Goal: Communication & Community: Participate in discussion

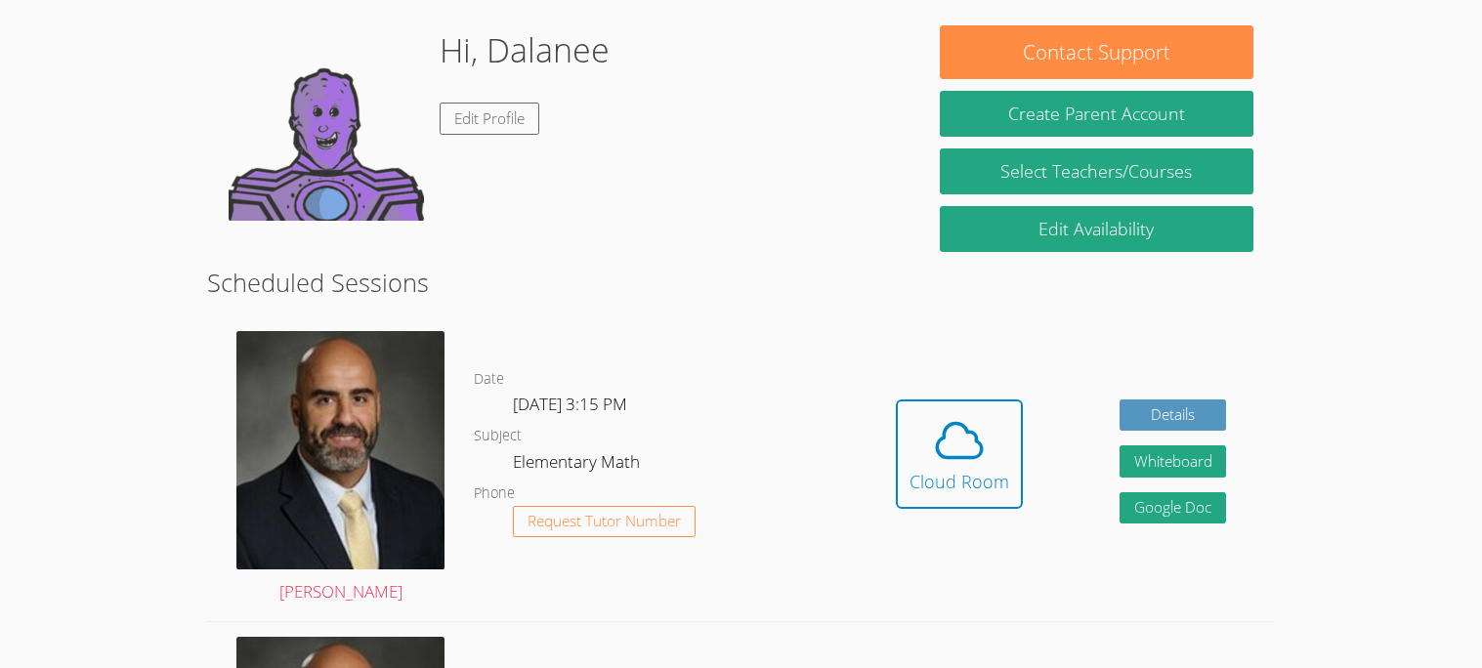
scroll to position [273, 0]
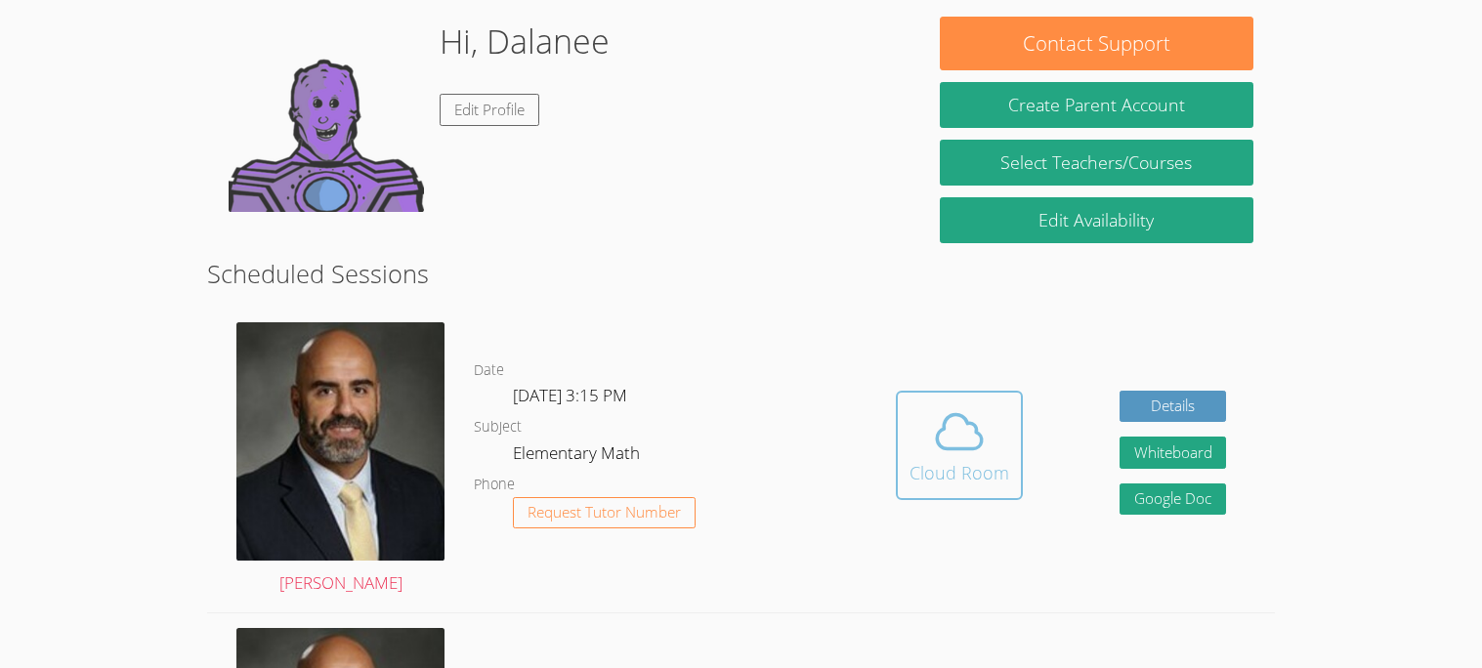
click at [975, 394] on button "Cloud Room" at bounding box center [959, 445] width 127 height 109
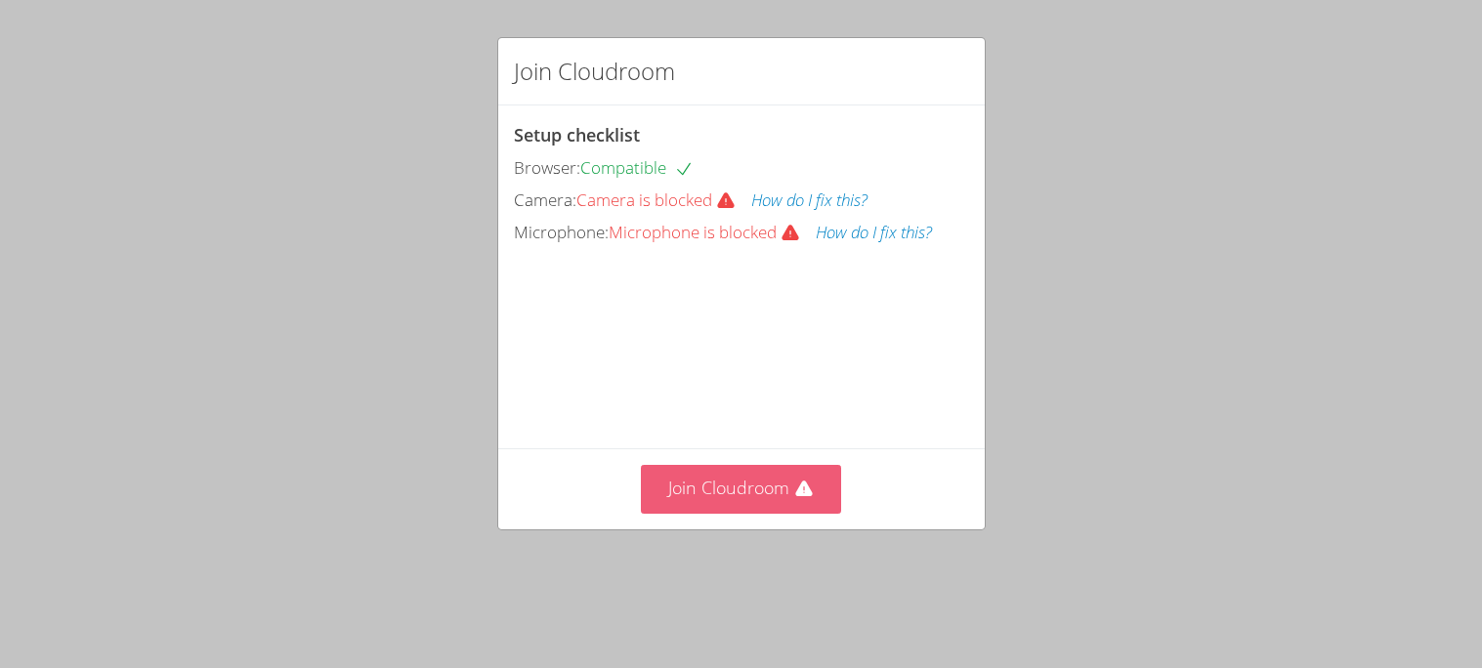
click at [709, 513] on button "Join Cloudroom" at bounding box center [741, 489] width 200 height 48
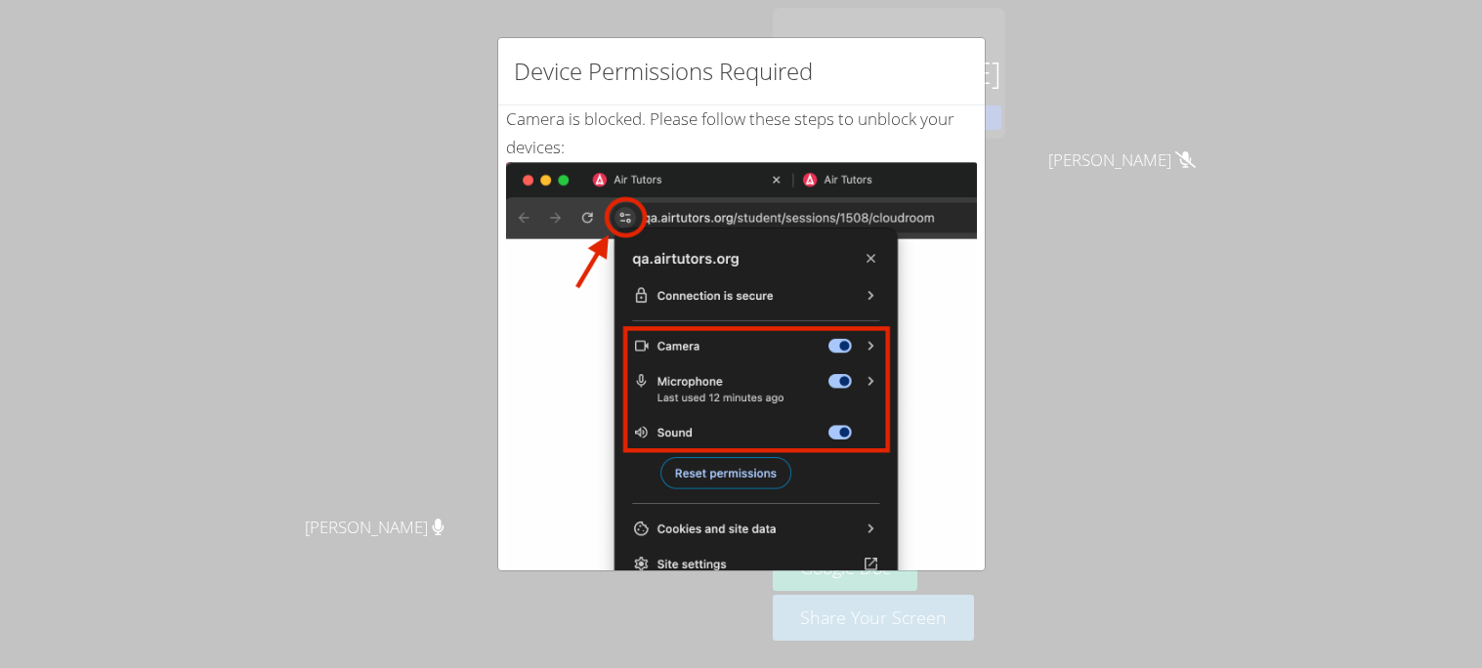
click at [999, 214] on div "Device Permissions Required Camera is blocked . Please follow these steps to un…" at bounding box center [741, 334] width 1482 height 668
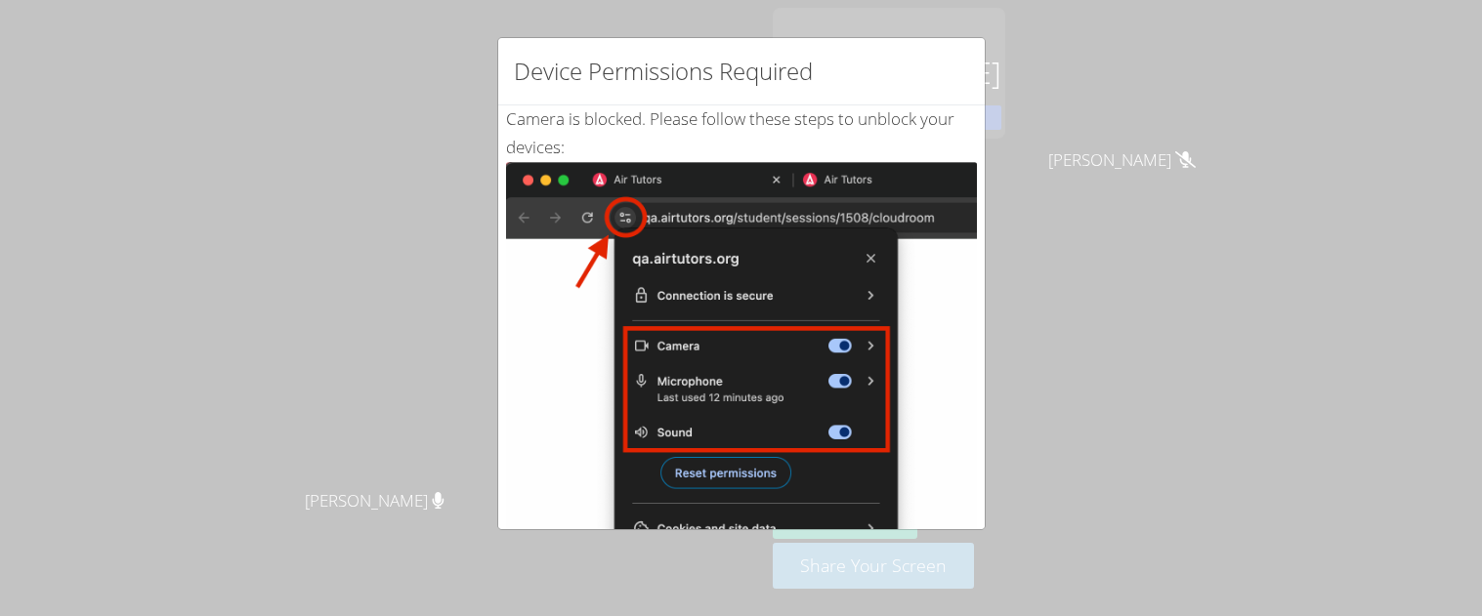
click at [1096, 140] on div "Device Permissions Required Camera is blocked . Please follow these steps to un…" at bounding box center [741, 308] width 1482 height 616
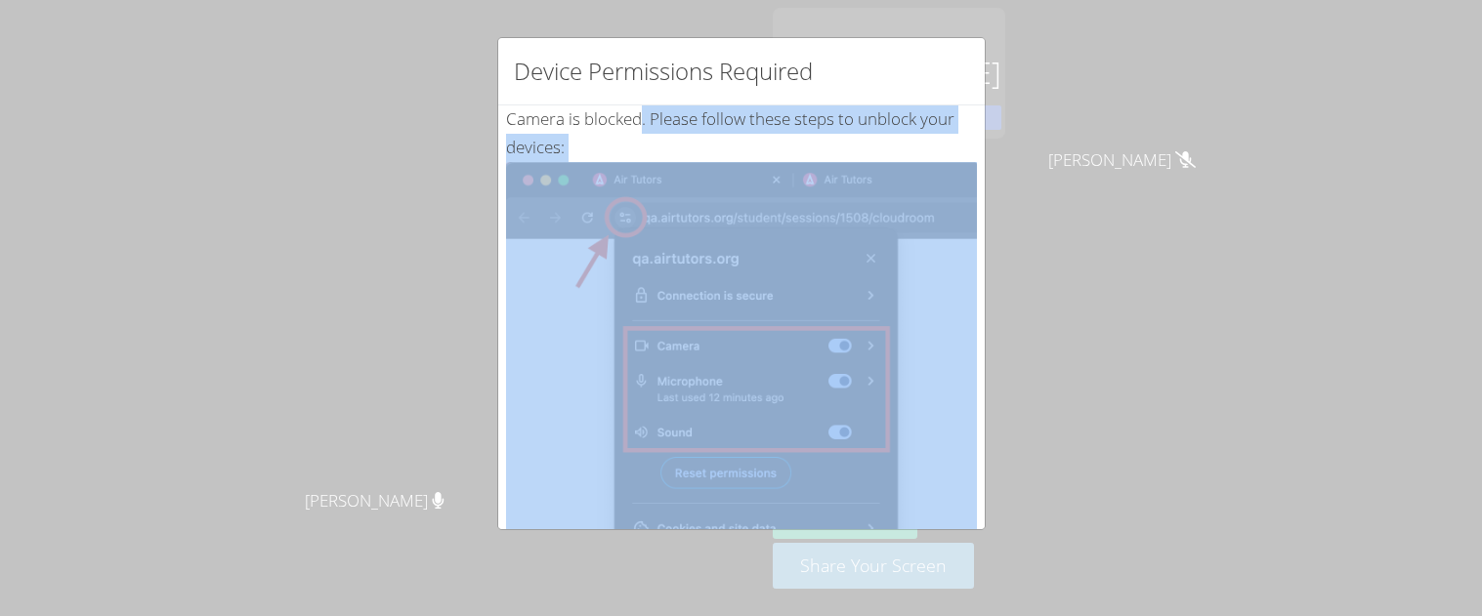
click at [964, 19] on div "Device Permissions Required Camera is blocked . Please follow these steps to un…" at bounding box center [741, 308] width 1482 height 616
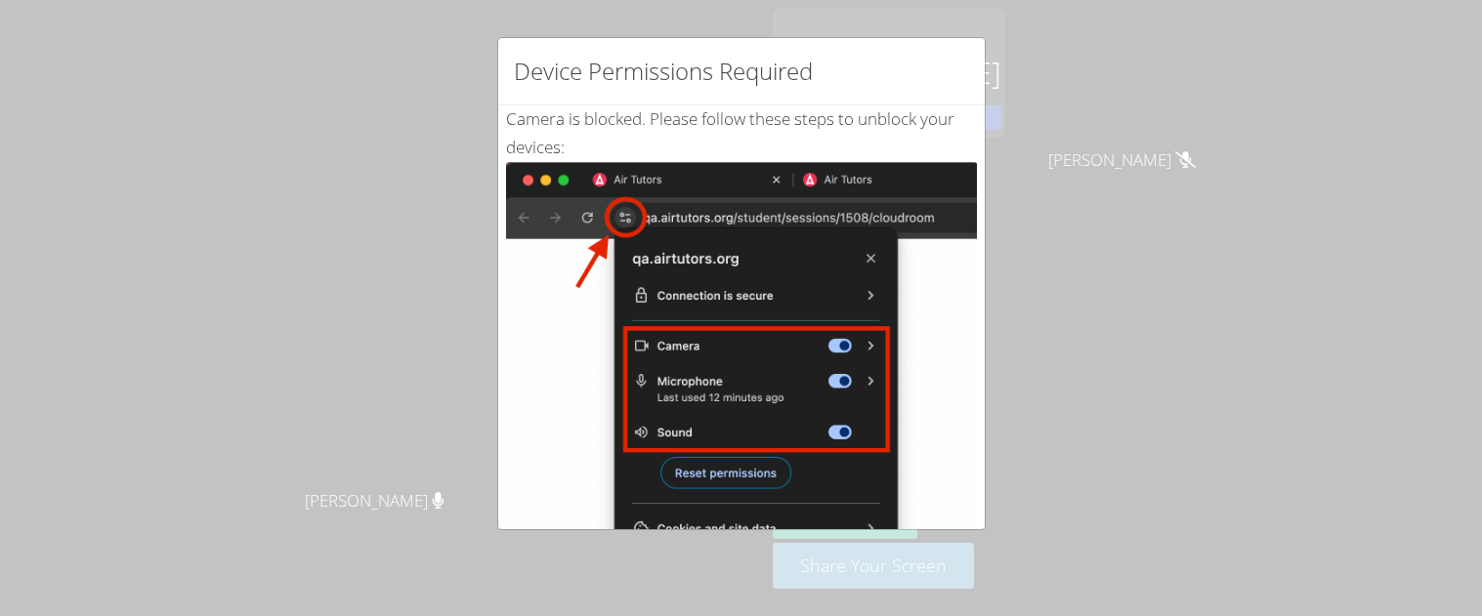
click at [968, 258] on img at bounding box center [741, 383] width 471 height 442
click at [1120, 247] on div "Device Permissions Required Camera is blocked . Please follow these steps to un…" at bounding box center [741, 308] width 1482 height 616
click at [987, 213] on div "Device Permissions Required Camera is blocked . Please follow these steps to un…" at bounding box center [741, 308] width 1482 height 616
click at [976, 208] on div "Device Permissions Required Camera is blocked . Please follow these steps to un…" at bounding box center [741, 283] width 488 height 493
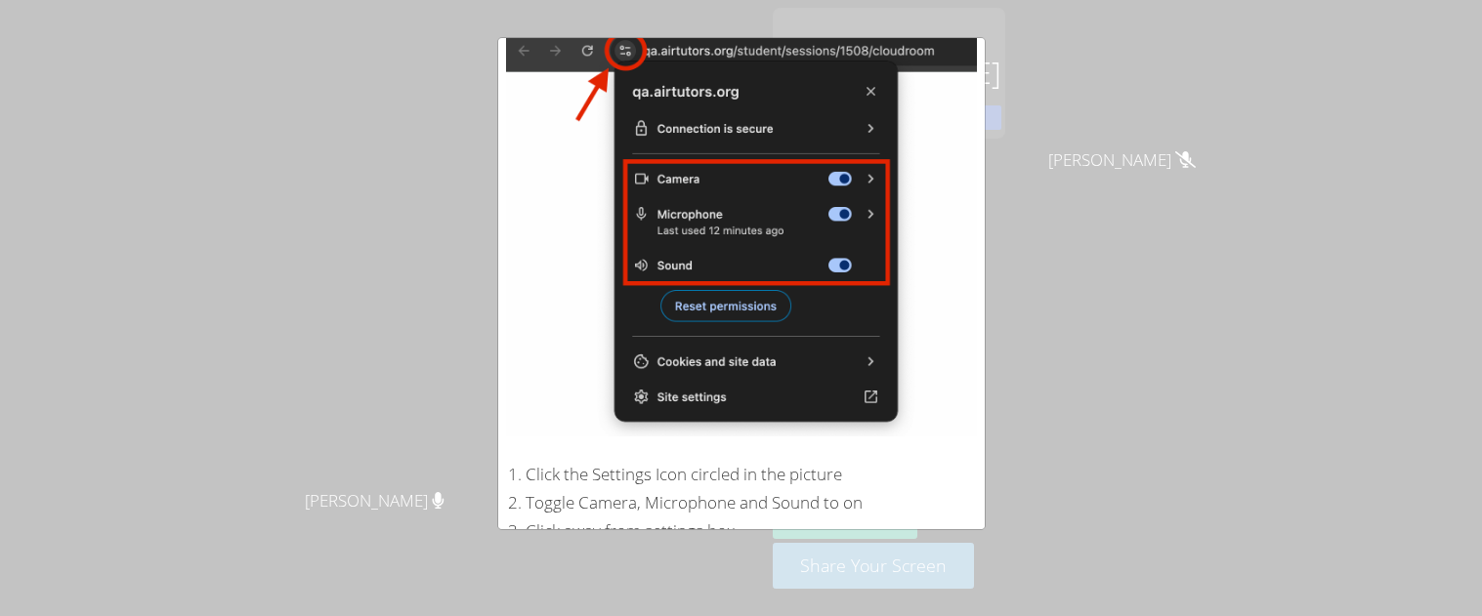
scroll to position [389, 0]
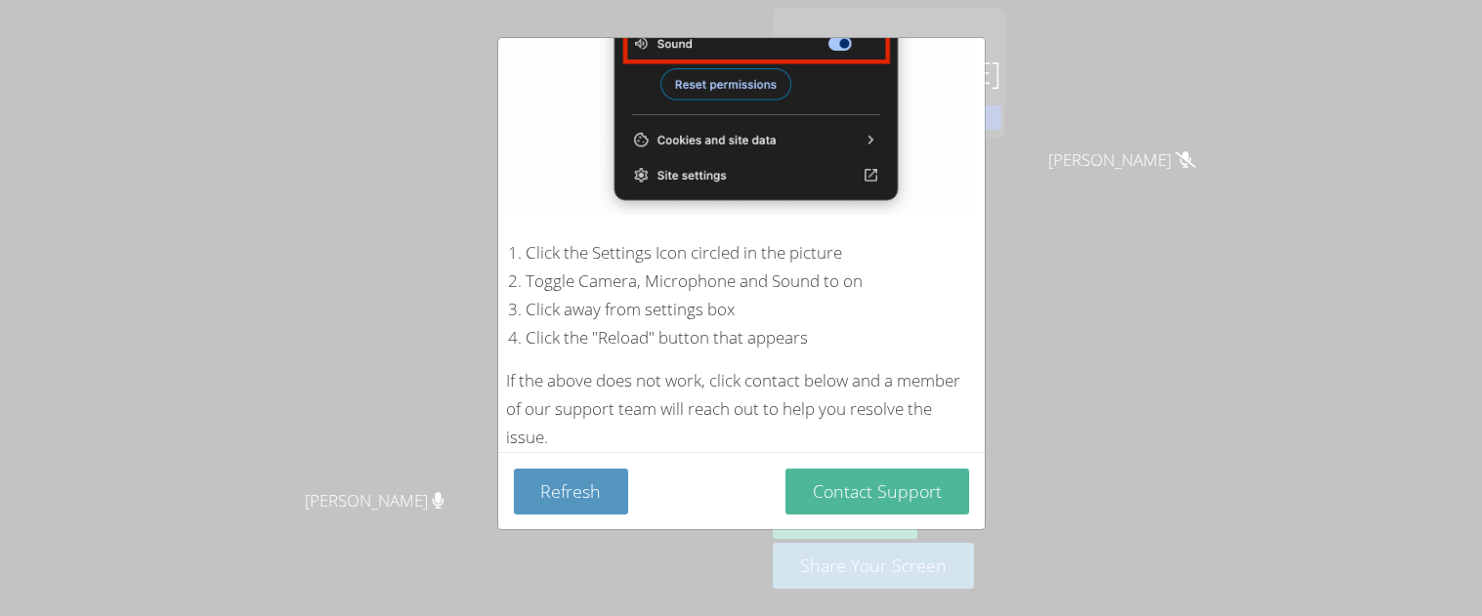
click at [901, 495] on button "Contact Support" at bounding box center [878, 492] width 184 height 46
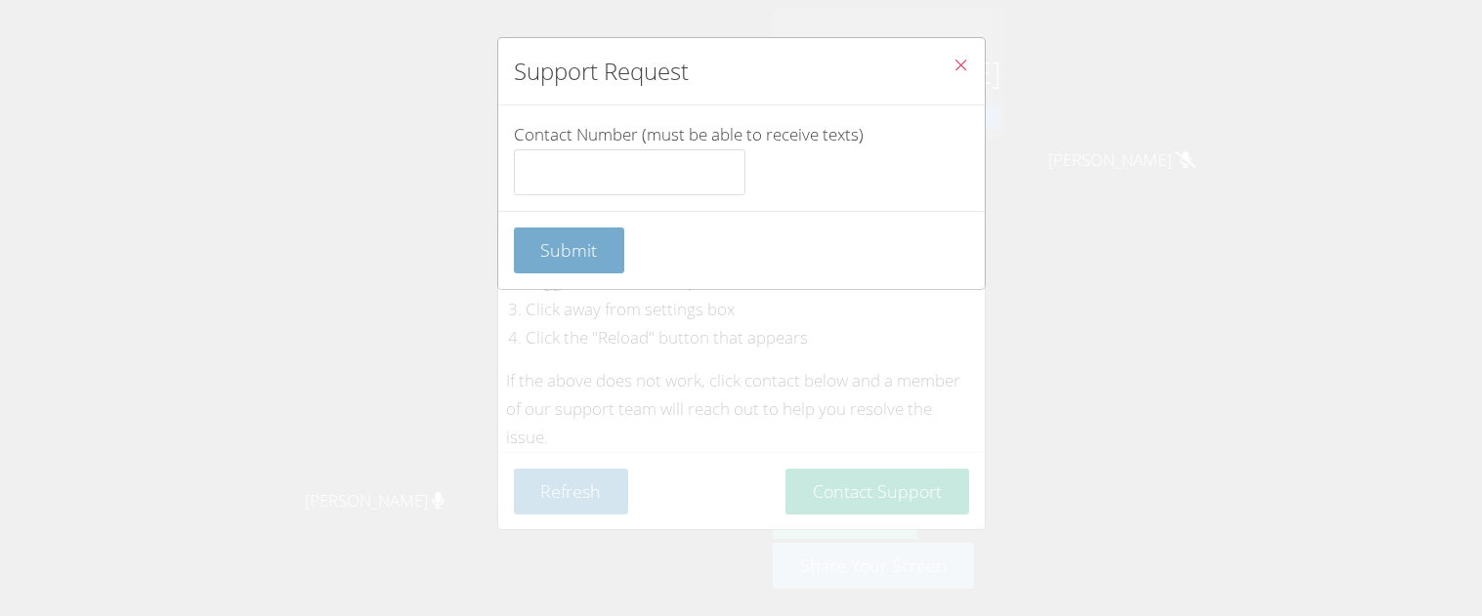
click at [562, 246] on span "Submit" at bounding box center [568, 249] width 57 height 23
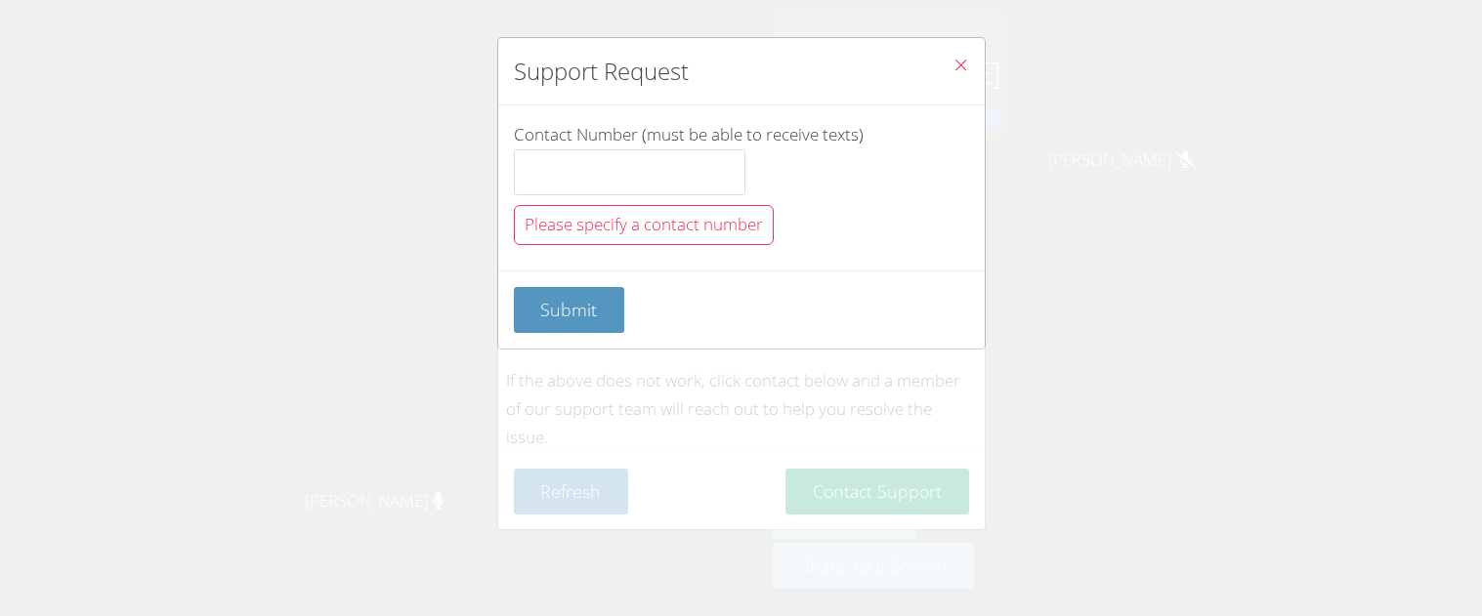
click at [970, 45] on button "Close" at bounding box center [961, 68] width 48 height 60
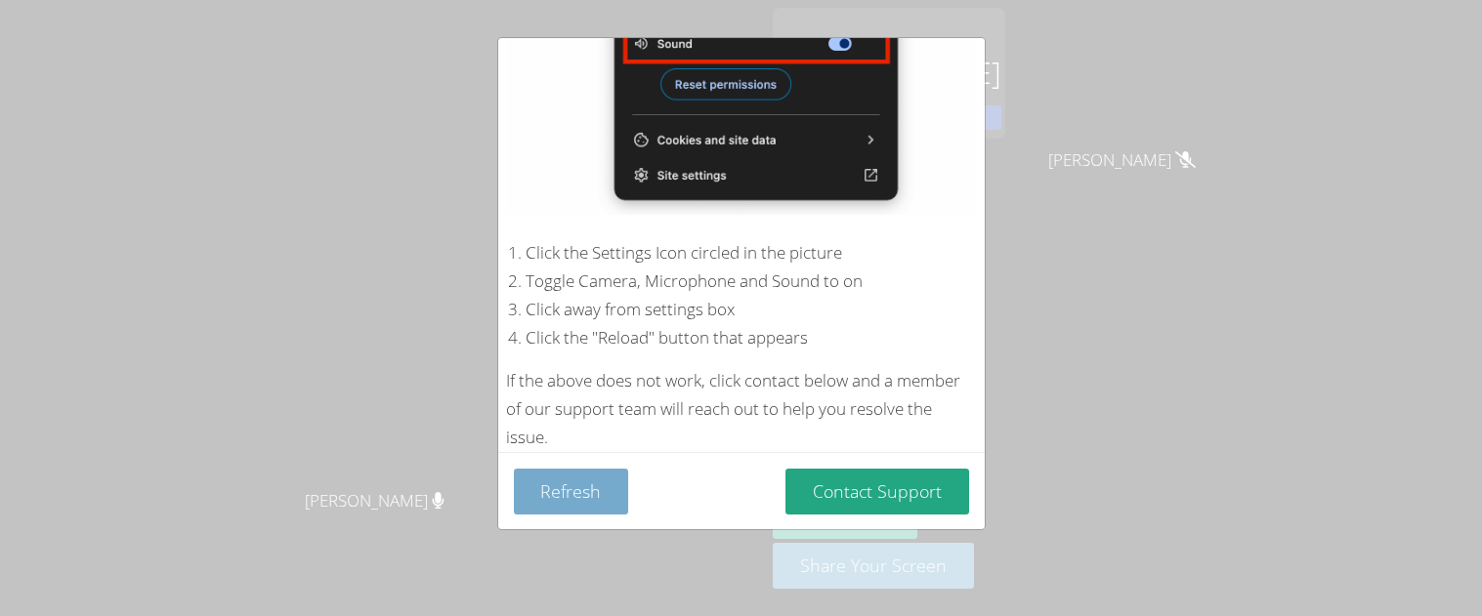
click at [549, 484] on button "Refresh" at bounding box center [571, 492] width 115 height 46
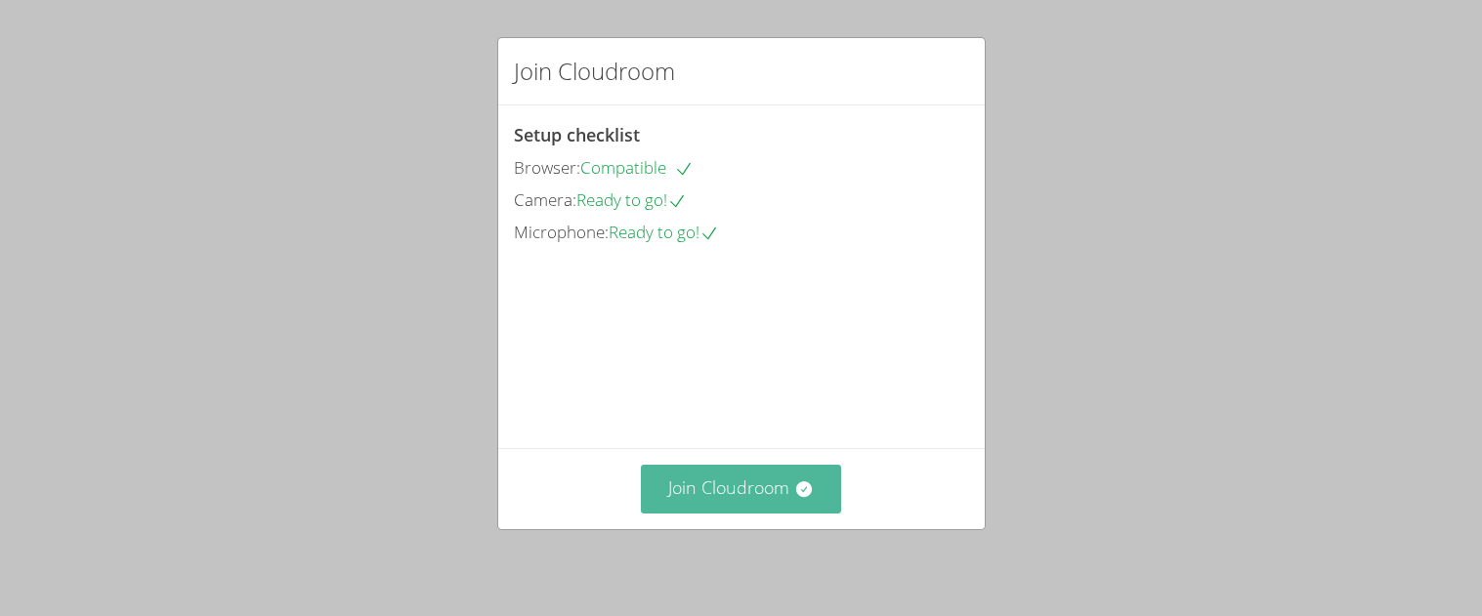
click at [820, 487] on button "Join Cloudroom" at bounding box center [741, 489] width 200 height 48
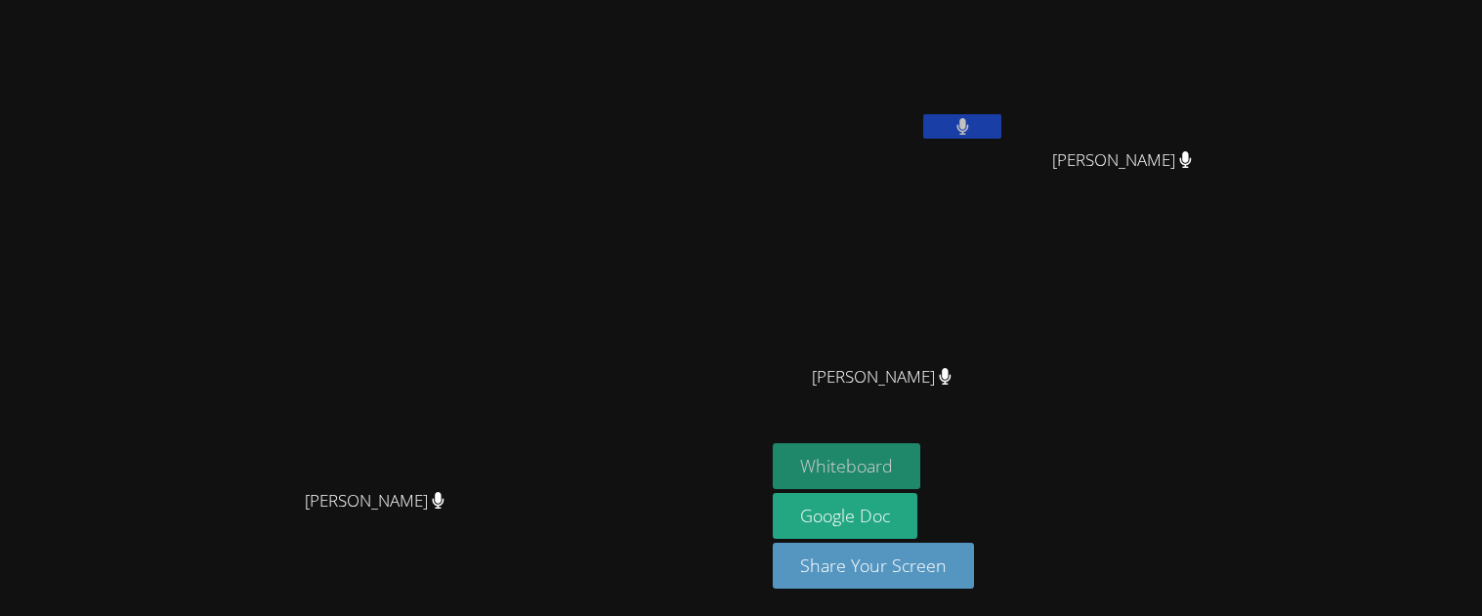
click at [920, 475] on button "Whiteboard" at bounding box center [847, 467] width 148 height 46
click at [1001, 117] on button at bounding box center [962, 126] width 78 height 24
click at [920, 483] on button "Whiteboard" at bounding box center [847, 467] width 148 height 46
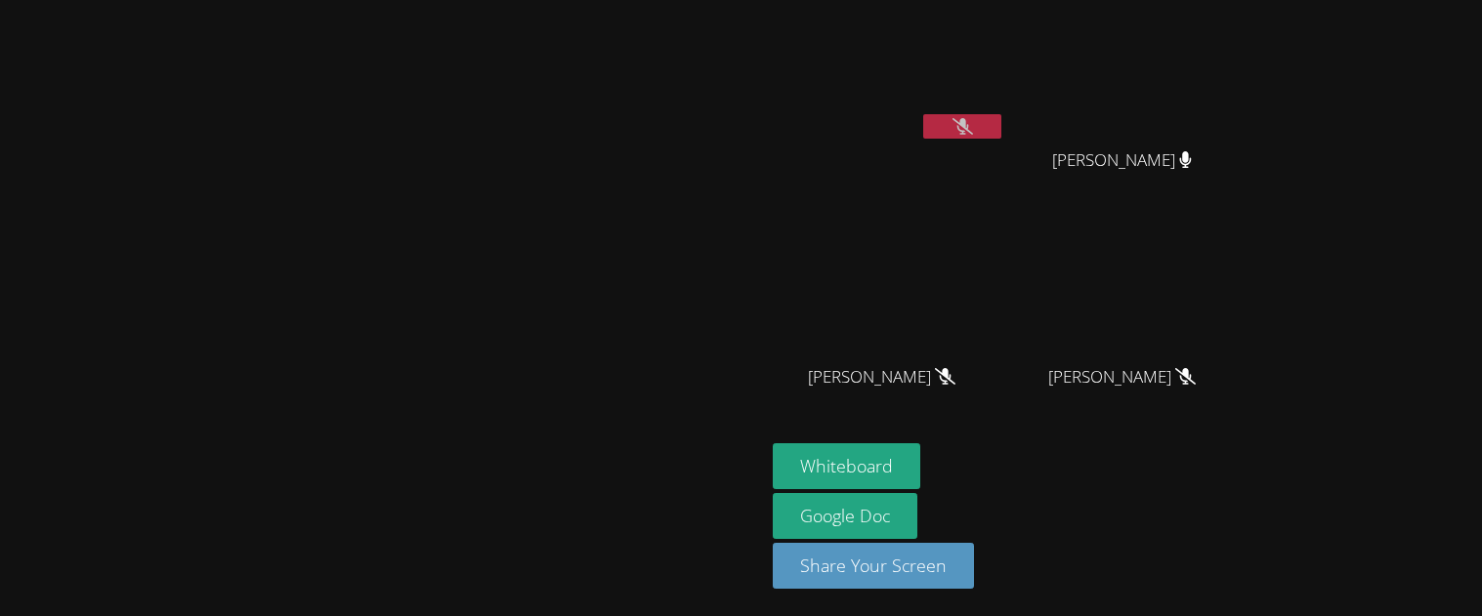
click at [1001, 131] on button at bounding box center [962, 126] width 78 height 24
click at [1001, 122] on button at bounding box center [962, 126] width 78 height 24
click at [1001, 126] on button at bounding box center [962, 126] width 78 height 24
click at [1001, 123] on button at bounding box center [962, 126] width 78 height 24
click at [1001, 114] on button at bounding box center [962, 126] width 78 height 24
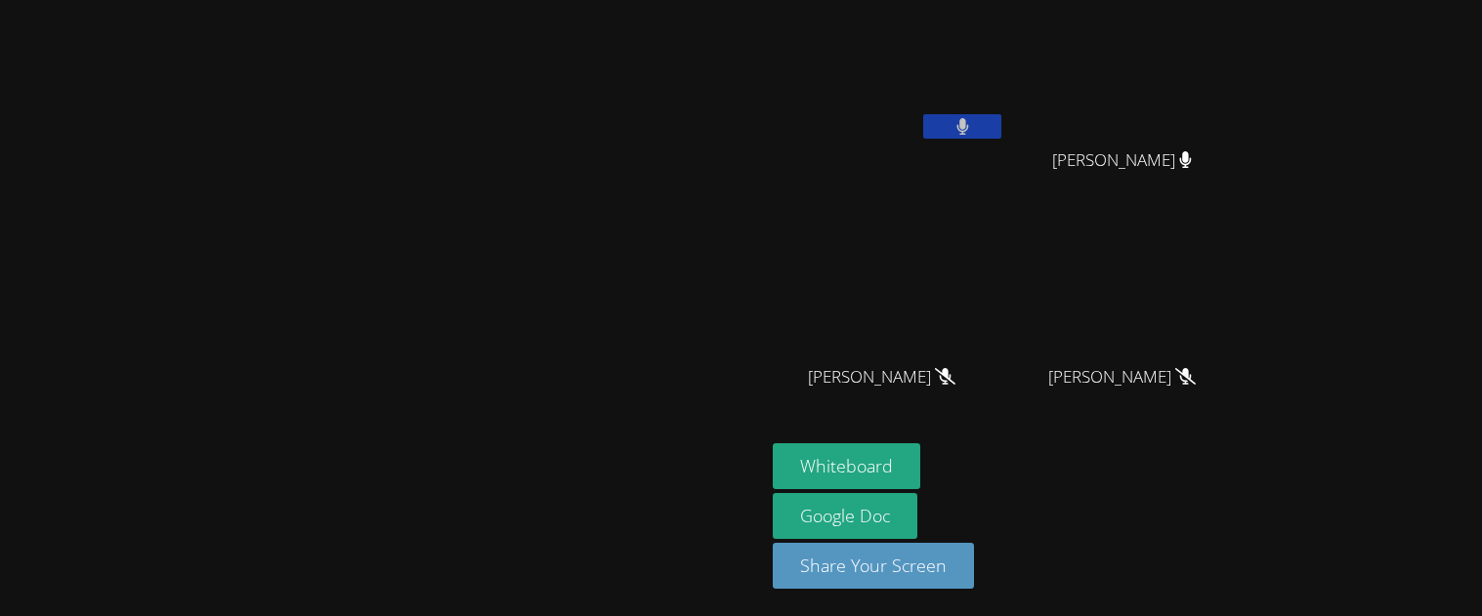
click at [1001, 125] on button at bounding box center [962, 126] width 78 height 24
click at [1001, 117] on button at bounding box center [962, 126] width 78 height 24
click at [973, 121] on icon at bounding box center [963, 126] width 21 height 17
click at [1001, 123] on button at bounding box center [962, 126] width 78 height 24
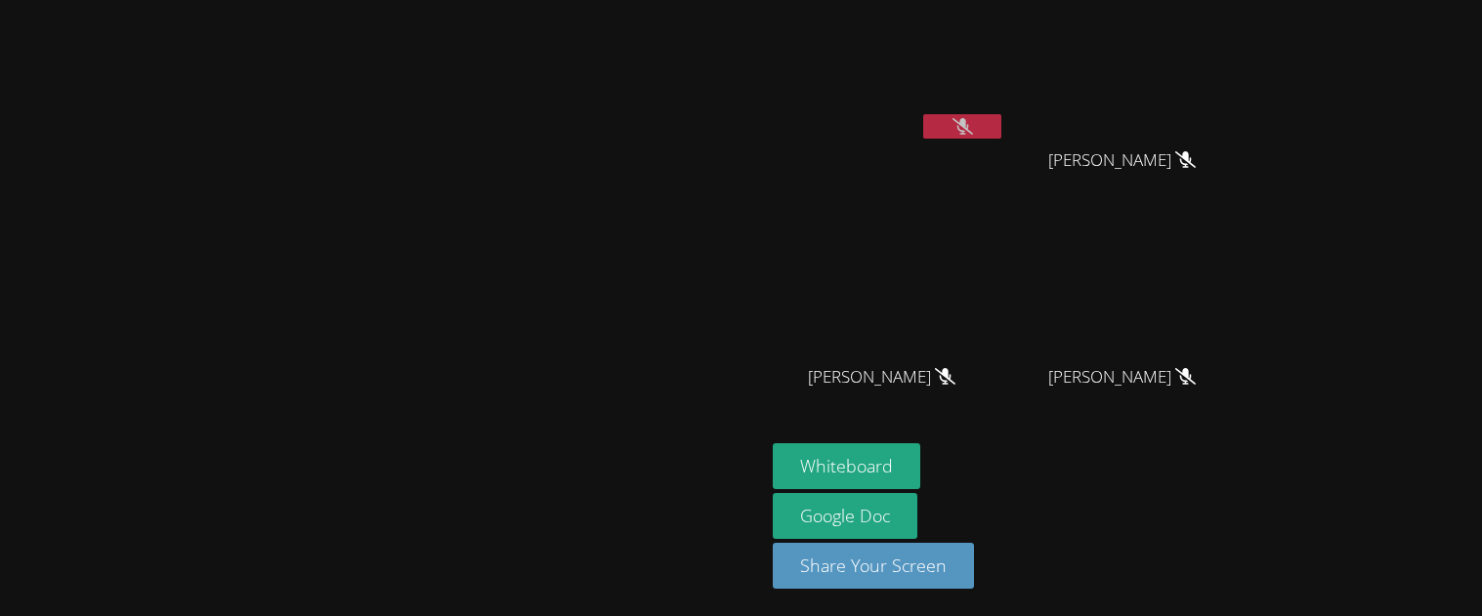
click at [1001, 136] on button at bounding box center [962, 126] width 78 height 24
click at [1001, 125] on button at bounding box center [962, 126] width 78 height 24
click at [973, 121] on icon at bounding box center [963, 126] width 21 height 17
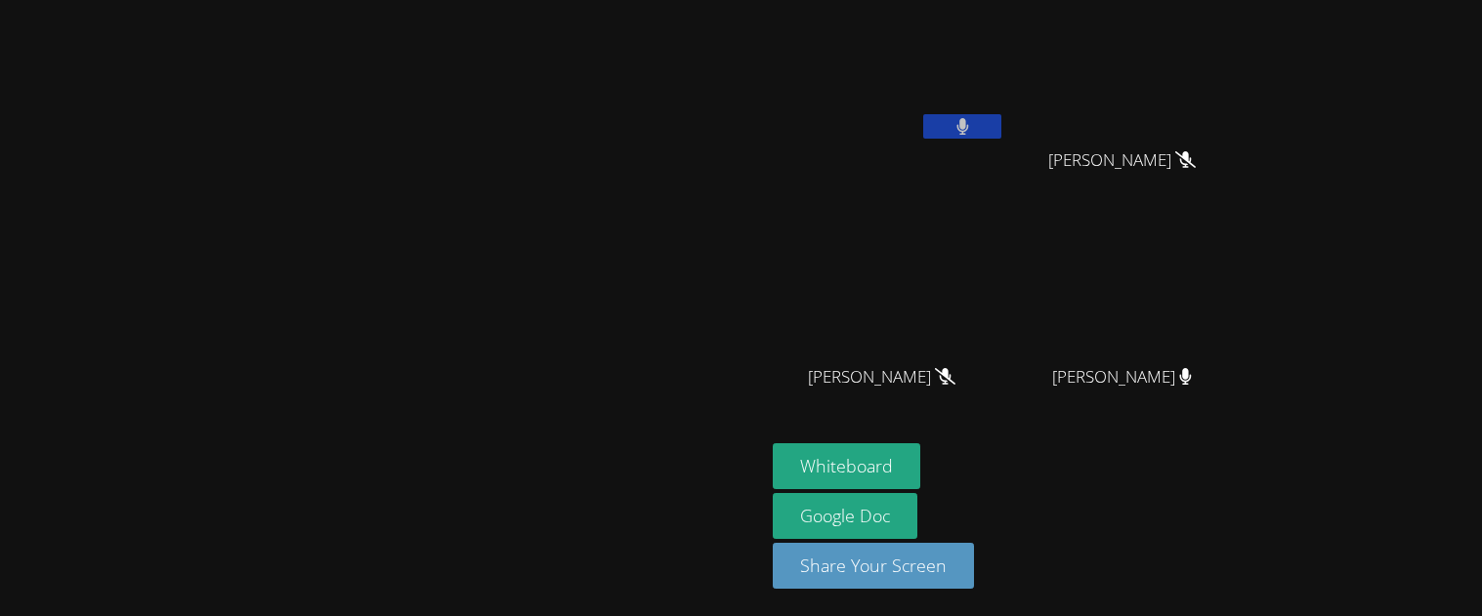
click at [1001, 120] on button at bounding box center [962, 126] width 78 height 24
click at [973, 133] on icon at bounding box center [963, 126] width 21 height 17
click at [968, 131] on icon at bounding box center [962, 126] width 12 height 17
click at [973, 118] on icon at bounding box center [963, 126] width 21 height 17
click at [969, 119] on icon at bounding box center [962, 126] width 13 height 17
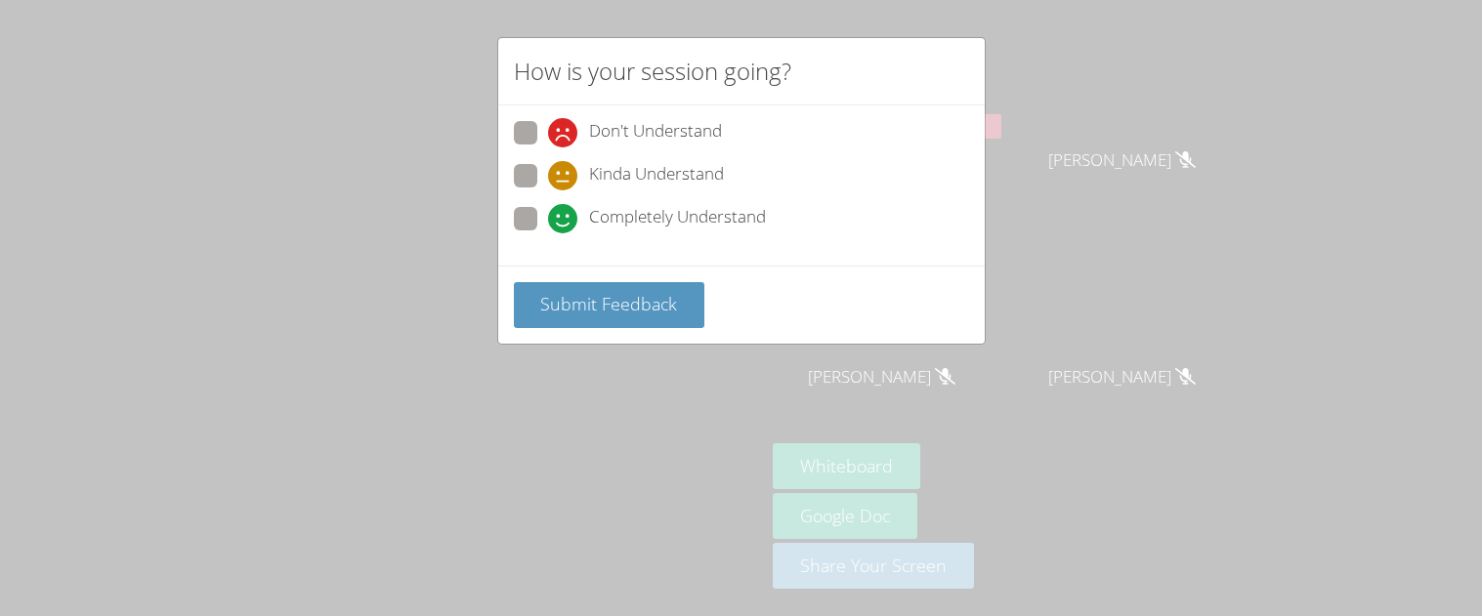
click at [548, 234] on span at bounding box center [548, 234] width 0 height 0
click at [548, 211] on input "Completely Understand" at bounding box center [556, 215] width 17 height 17
radio input "true"
click at [629, 326] on div "Submit Feedback" at bounding box center [741, 305] width 487 height 78
click at [621, 312] on span "Submit Feedback" at bounding box center [608, 303] width 137 height 23
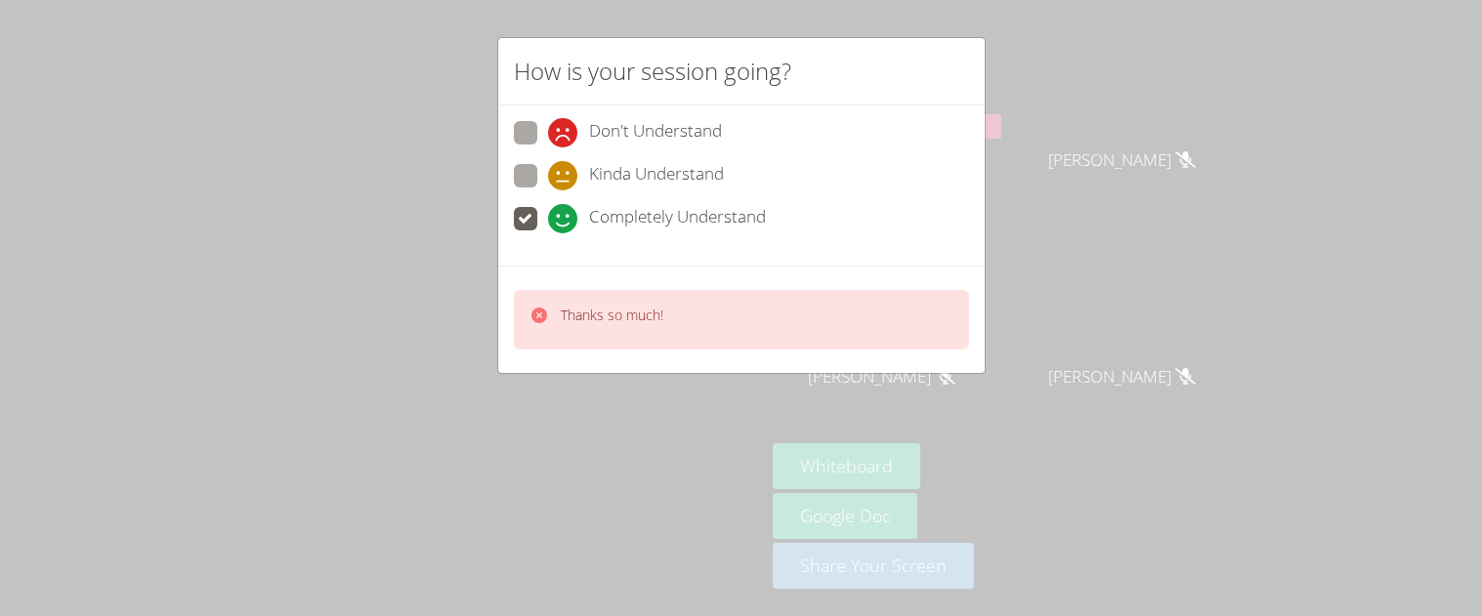
click at [1171, 114] on div "How is your session going? Don't Understand Kinda Understand Completely Underst…" at bounding box center [741, 308] width 1482 height 616
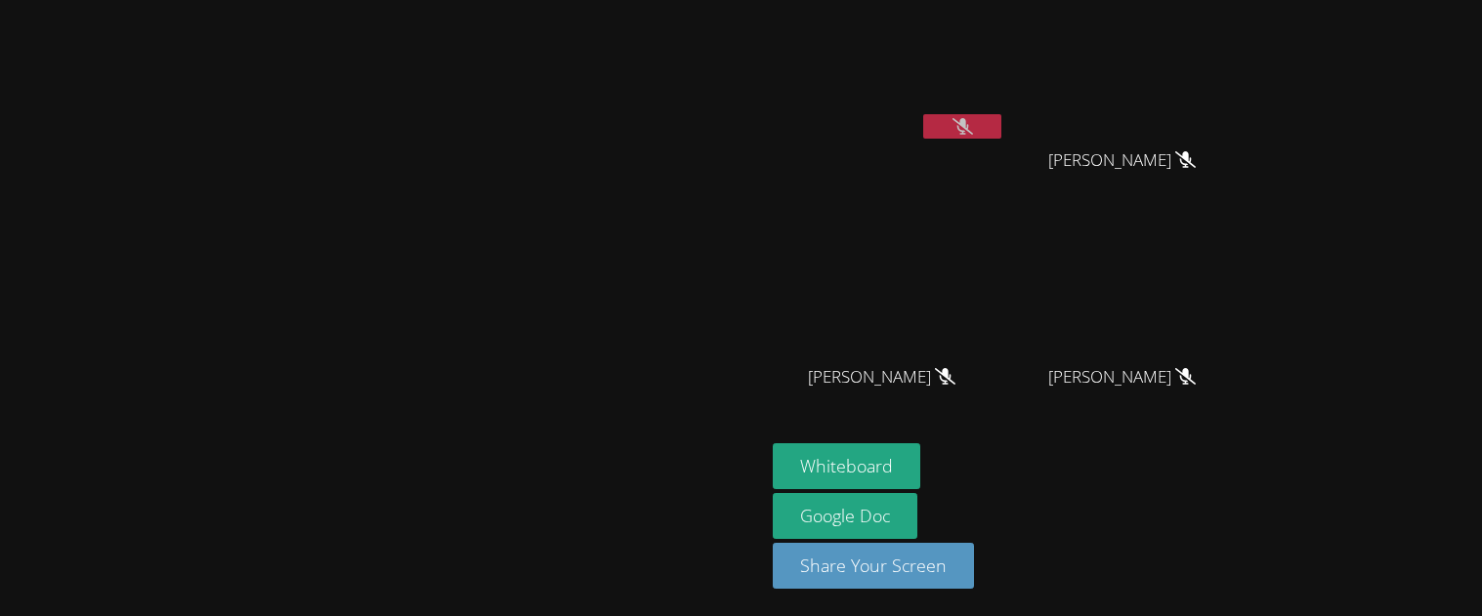
click at [973, 126] on icon at bounding box center [963, 126] width 21 height 17
